Goal: Contribute content: Contribute content

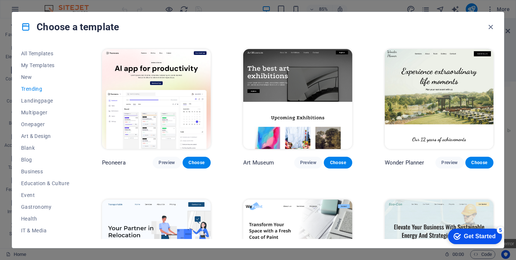
scroll to position [678, 0]
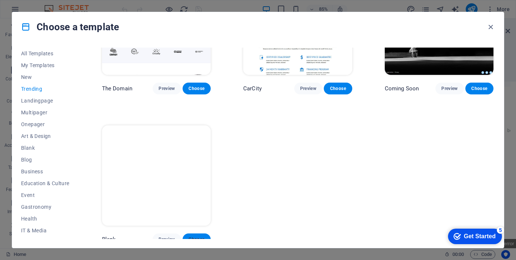
click at [200, 237] on span "Choose" at bounding box center [196, 240] width 16 height 6
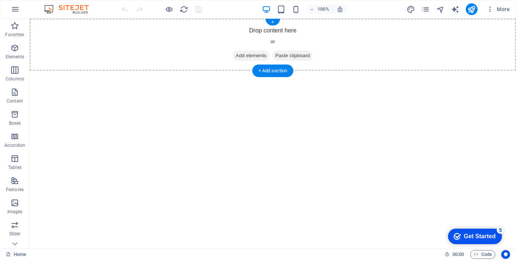
click at [241, 58] on span "Add elements" at bounding box center [251, 56] width 37 height 10
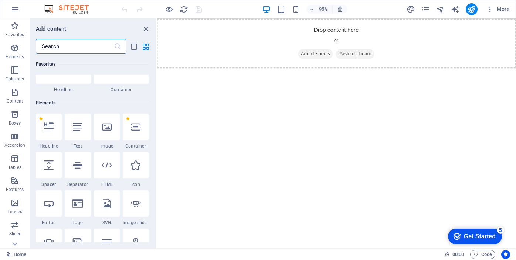
scroll to position [40, 0]
click at [79, 50] on input "text" at bounding box center [75, 46] width 78 height 15
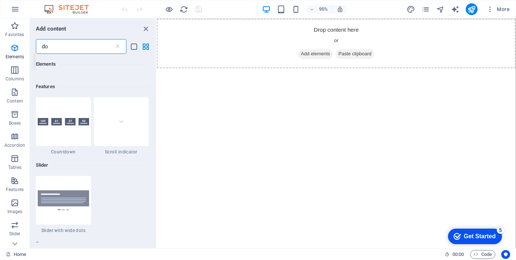
scroll to position [0, 0]
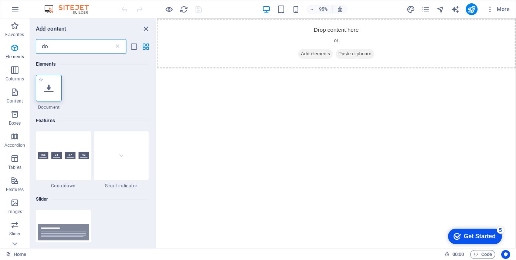
type input "do"
click at [48, 88] on icon at bounding box center [49, 88] width 10 height 10
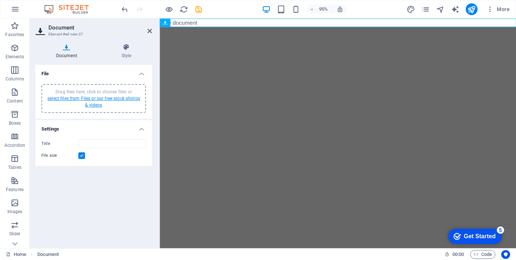
click at [96, 100] on link "select files from Files or our free stock photos & videos" at bounding box center [93, 102] width 93 height 12
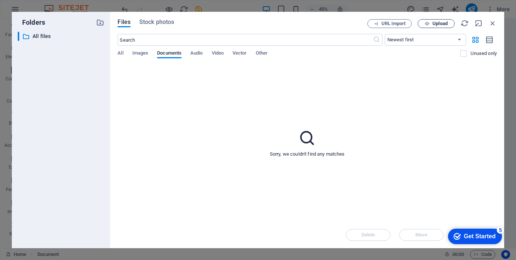
click at [441, 24] on span "Upload" at bounding box center [439, 23] width 15 height 4
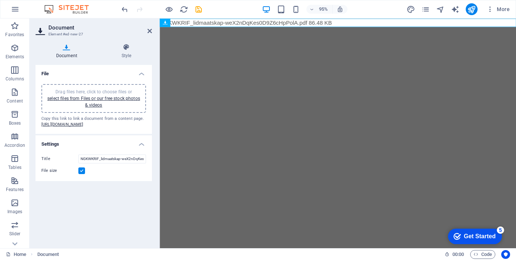
click at [246, 27] on html "Skip to main content NGKWKRIF_lidmaatskap-weX2nDqKes0D9Z6cHpPolA.pdf 86.48 KB" at bounding box center [347, 22] width 375 height 9
click at [133, 164] on input "NGKWKRIF_lidmaatskap-weX2nDqKes0D9Z6cHpPolA.pdf" at bounding box center [112, 159] width 68 height 9
drag, startPoint x: 144, startPoint y: 171, endPoint x: 116, endPoint y: 169, distance: 28.2
click at [116, 164] on input "NGKWKRIF_lidmaatskap-weX2nDqKes0D9Z6cHpPolA.pdf" at bounding box center [112, 159] width 68 height 9
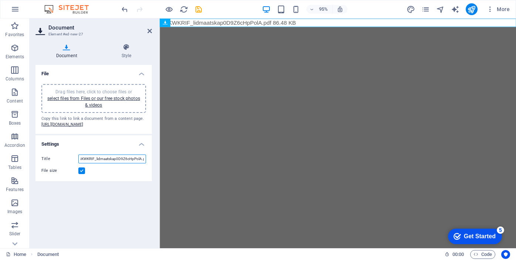
scroll to position [0, 8]
drag, startPoint x: 116, startPoint y: 169, endPoint x: 138, endPoint y: 173, distance: 22.2
click at [138, 164] on input "NGKWKRIF_lidmaatskap0D9Z6cHpPolA.pdf" at bounding box center [112, 159] width 68 height 9
click at [132, 175] on div "File size" at bounding box center [93, 171] width 105 height 9
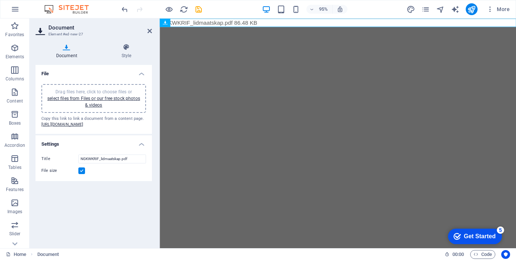
click at [132, 175] on div "File size" at bounding box center [93, 171] width 105 height 9
drag, startPoint x: 134, startPoint y: 172, endPoint x: 79, endPoint y: 171, distance: 55.4
click at [79, 164] on input "NGKWKRIF_lidmaatskap.pdf" at bounding box center [112, 159] width 68 height 9
type input "NGK Waterkloofrif - Lidmaatskap"
click at [82, 174] on label at bounding box center [81, 171] width 7 height 7
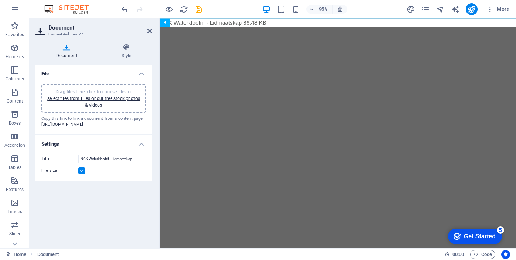
click at [0, 0] on input "File size" at bounding box center [0, 0] width 0 height 0
click at [127, 50] on icon at bounding box center [126, 47] width 51 height 7
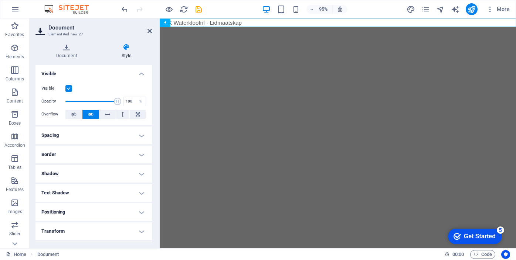
click at [139, 156] on h4 "Border" at bounding box center [93, 155] width 116 height 18
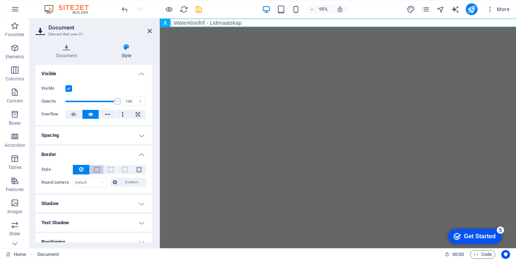
click at [98, 170] on span at bounding box center [96, 169] width 5 height 5
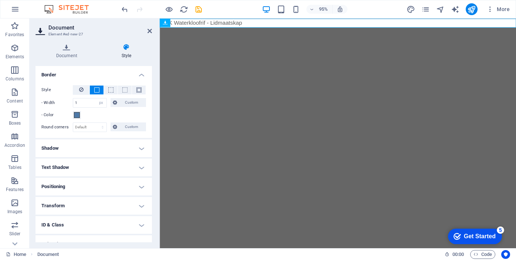
scroll to position [109, 0]
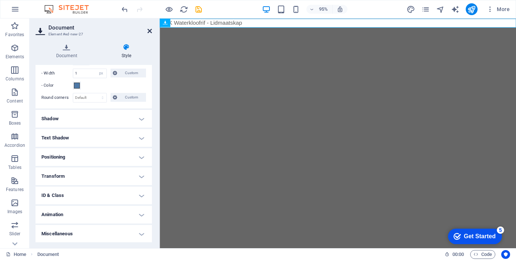
click at [149, 32] on icon at bounding box center [149, 31] width 4 height 6
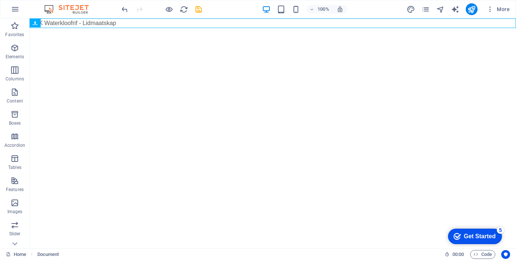
click at [134, 28] on html "Skip to main content NGK Waterkloofrif - Lidmaatskap 86.48 KB" at bounding box center [273, 23] width 486 height 10
click at [69, 24] on icon at bounding box center [68, 23] width 4 height 8
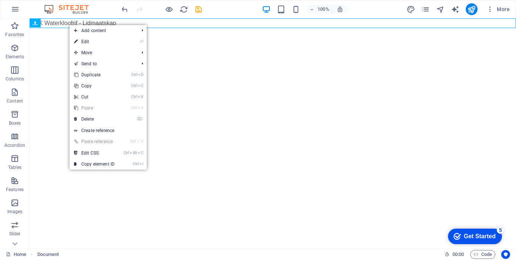
click at [39, 28] on html "Skip to main content NGK Waterkloofrif - Lidmaatskap 86.48 KB" at bounding box center [273, 23] width 486 height 10
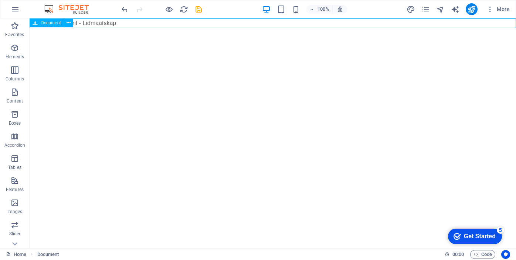
click at [34, 24] on icon at bounding box center [35, 22] width 5 height 9
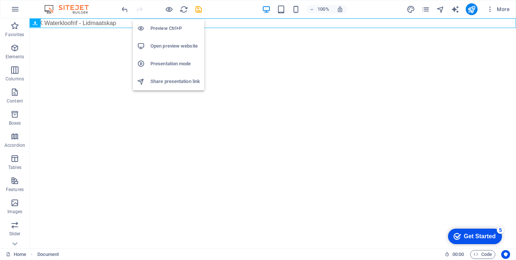
click at [167, 28] on h6 "Preview Ctrl+P" at bounding box center [175, 28] width 50 height 9
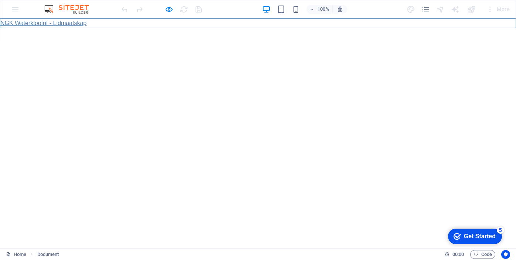
click at [74, 25] on link "NGK Waterkloofrif - Lidmaatskap" at bounding box center [43, 23] width 86 height 6
